Goal: Transaction & Acquisition: Purchase product/service

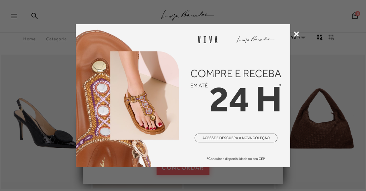
click at [297, 35] on icon at bounding box center [296, 33] width 5 height 5
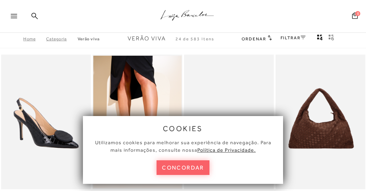
click at [193, 167] on button "concordar" at bounding box center [182, 167] width 53 height 15
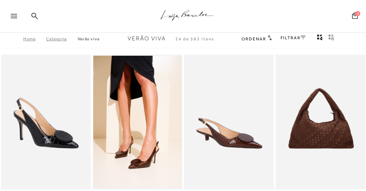
click at [59, 39] on link "Categoria" at bounding box center [61, 38] width 31 height 5
click at [57, 39] on link "Categoria" at bounding box center [61, 38] width 31 height 5
click at [28, 41] on link "Home" at bounding box center [34, 38] width 23 height 5
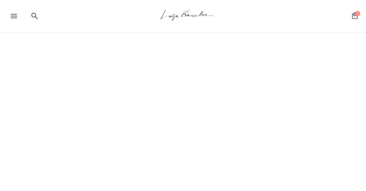
click at [13, 14] on div at bounding box center [17, 18] width 13 height 11
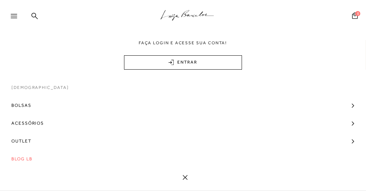
scroll to position [70, 0]
click at [22, 141] on span "Outlet" at bounding box center [21, 141] width 20 height 18
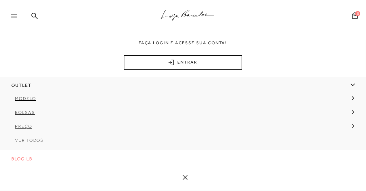
scroll to position [125, 0]
click at [30, 141] on span "Ver Todos" at bounding box center [29, 140] width 29 height 5
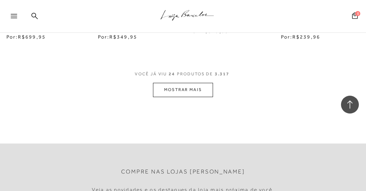
scroll to position [1197, 0]
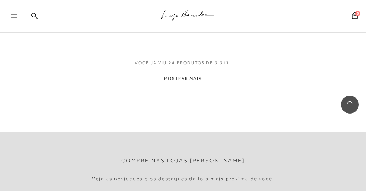
click at [189, 72] on button "MOSTRAR MAIS" at bounding box center [183, 79] width 60 height 14
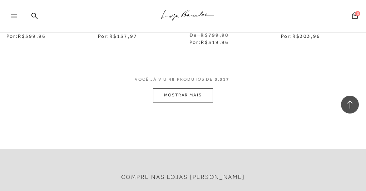
scroll to position [2385, 0]
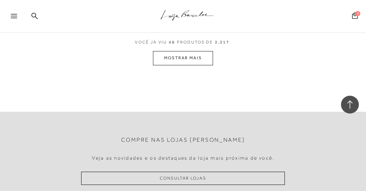
click at [186, 51] on button "MOSTRAR MAIS" at bounding box center [183, 58] width 60 height 14
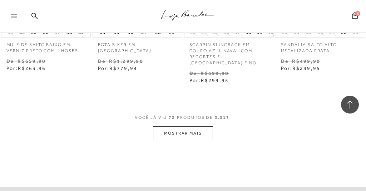
scroll to position [3498, 0]
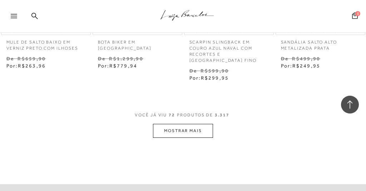
click at [181, 124] on button "MOSTRAR MAIS" at bounding box center [183, 131] width 60 height 14
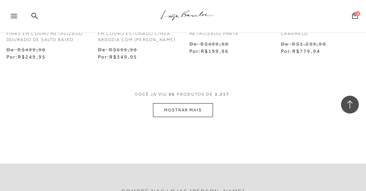
scroll to position [4701, 0]
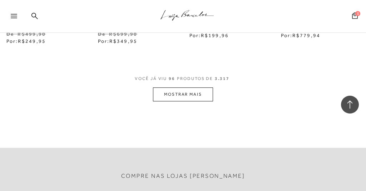
click at [183, 88] on button "MOSTRAR MAIS" at bounding box center [183, 95] width 60 height 14
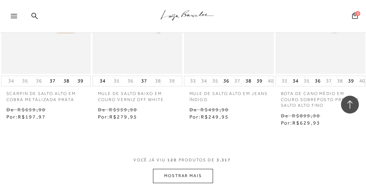
scroll to position [5836, 0]
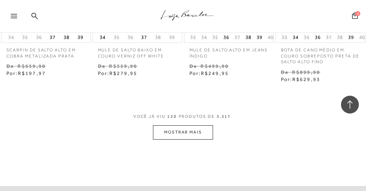
click at [189, 125] on button "MOSTRAR MAIS" at bounding box center [183, 132] width 60 height 14
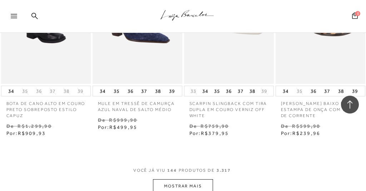
scroll to position [6964, 0]
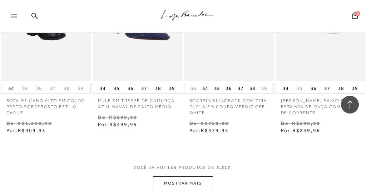
click at [180, 176] on button "MOSTRAR MAIS" at bounding box center [183, 183] width 60 height 14
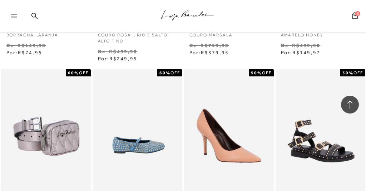
scroll to position [8114, 0]
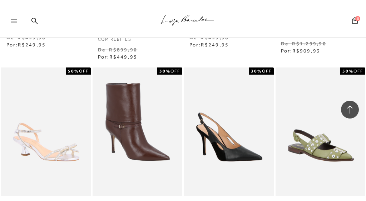
scroll to position [8495, 0]
